Goal: Find specific page/section: Find specific page/section

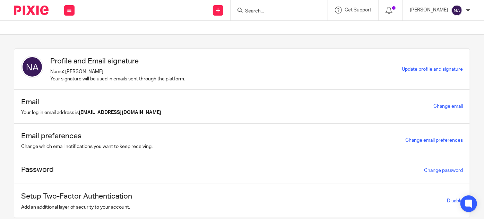
click at [243, 12] on icon at bounding box center [240, 10] width 5 height 5
click at [263, 12] on input "Search" at bounding box center [276, 11] width 62 height 6
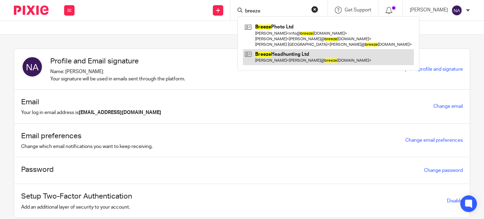
type input "breeze"
click at [309, 59] on link at bounding box center [328, 57] width 171 height 16
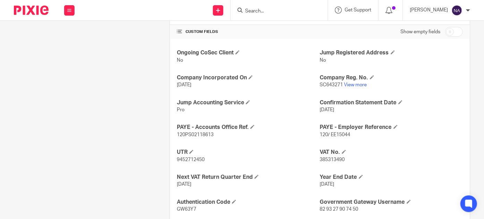
scroll to position [225, 0]
